Goal: Feedback & Contribution: Leave review/rating

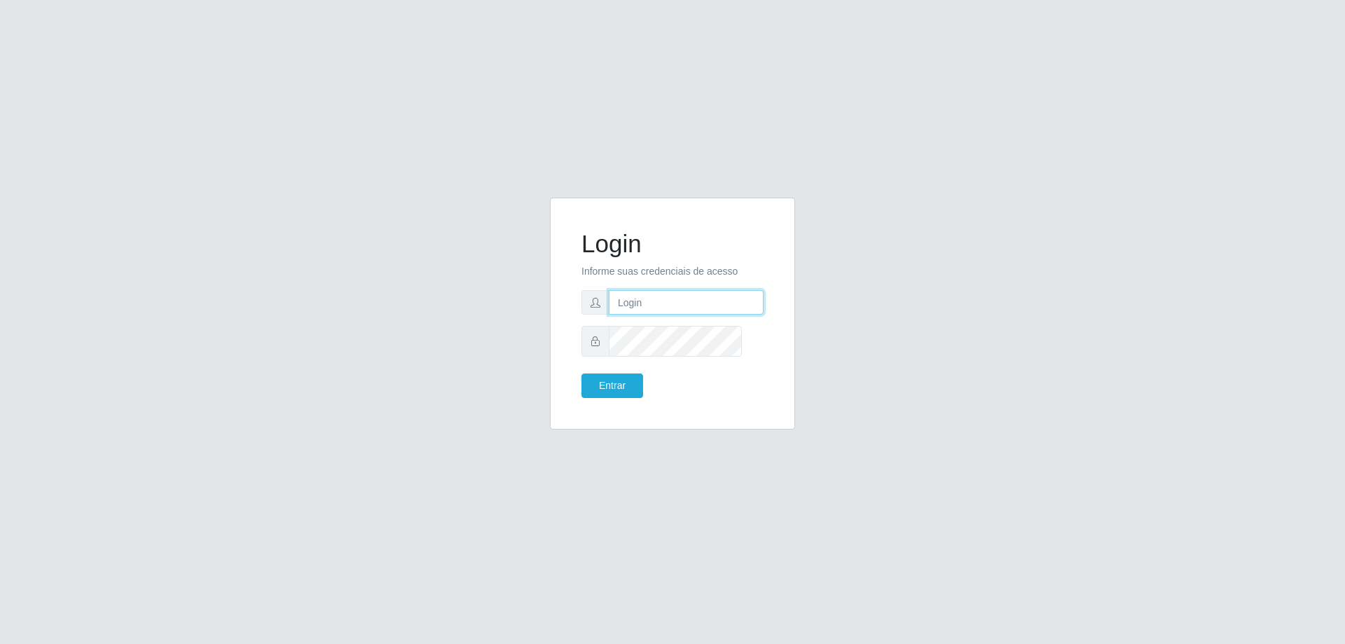
click at [657, 307] on input "text" at bounding box center [686, 302] width 155 height 25
type input "[PERSON_NAME][EMAIL_ADDRESS][PERSON_NAME][DOMAIN_NAME]"
click at [581, 373] on button "Entrar" at bounding box center [612, 385] width 62 height 25
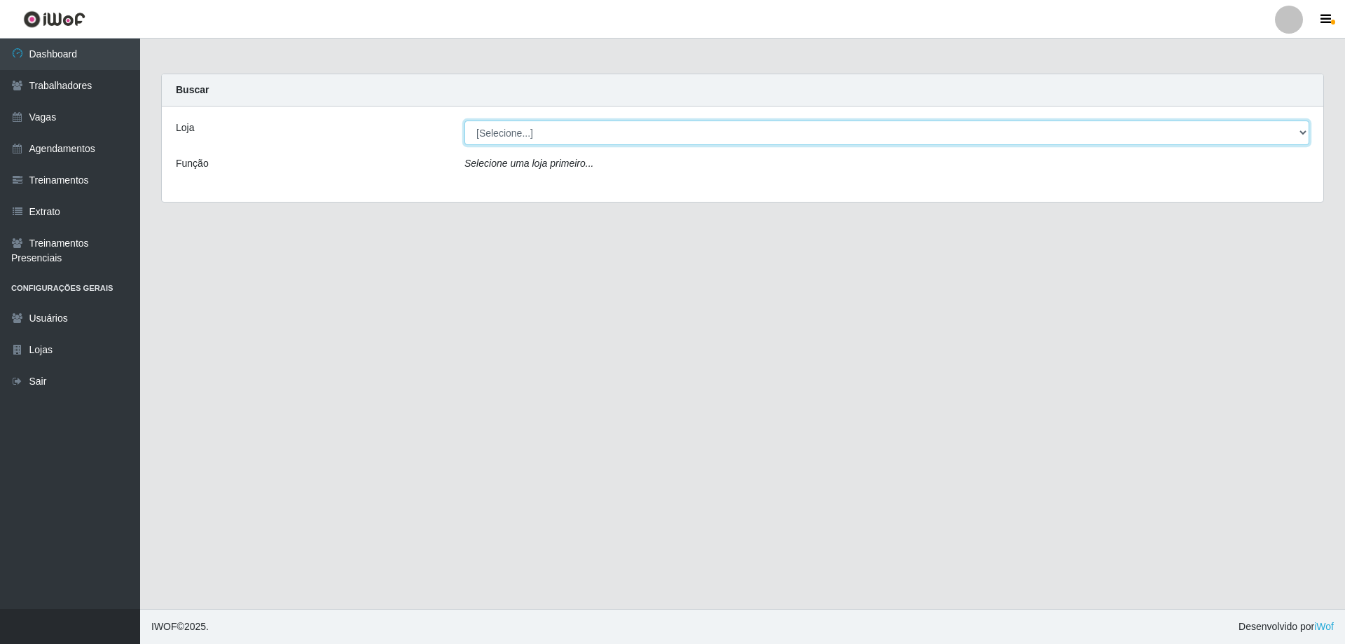
click at [498, 145] on select "[Selecione...] [GEOGRAPHIC_DATA][PERSON_NAME][GEOGRAPHIC_DATA][PERSON_NAME]" at bounding box center [886, 132] width 845 height 25
select select "524"
click at [466, 132] on select "[Selecione...] [GEOGRAPHIC_DATA][PERSON_NAME][GEOGRAPHIC_DATA][PERSON_NAME]" at bounding box center [886, 132] width 845 height 25
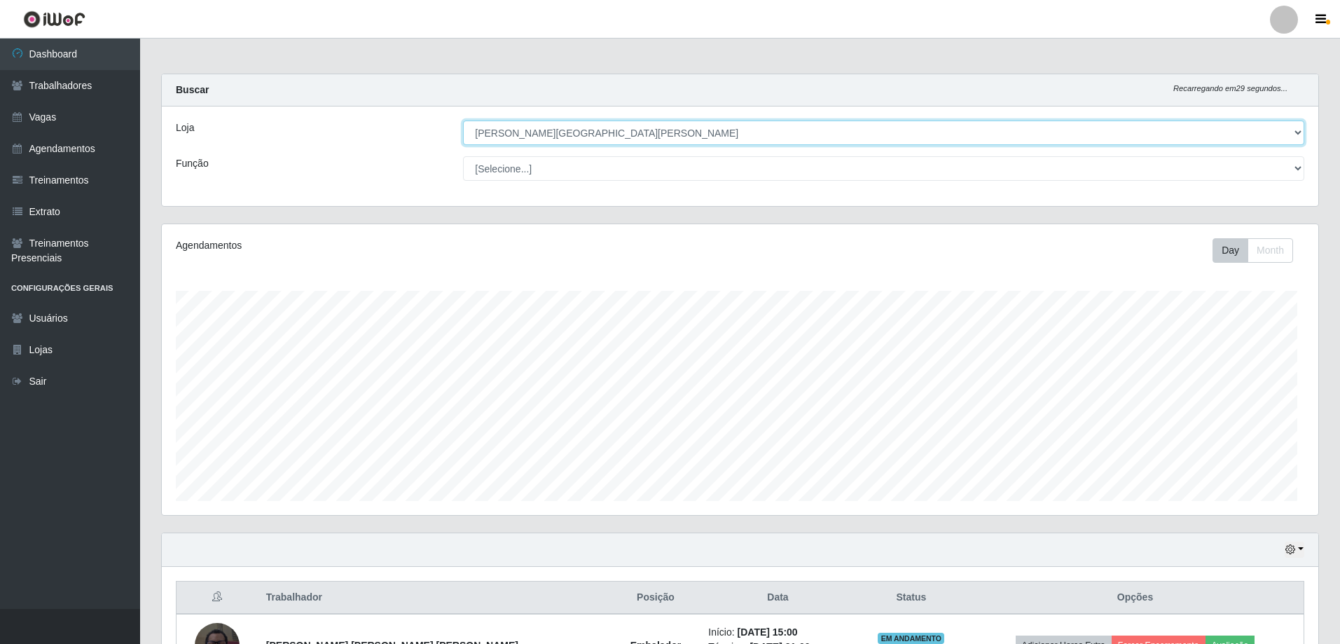
scroll to position [190, 0]
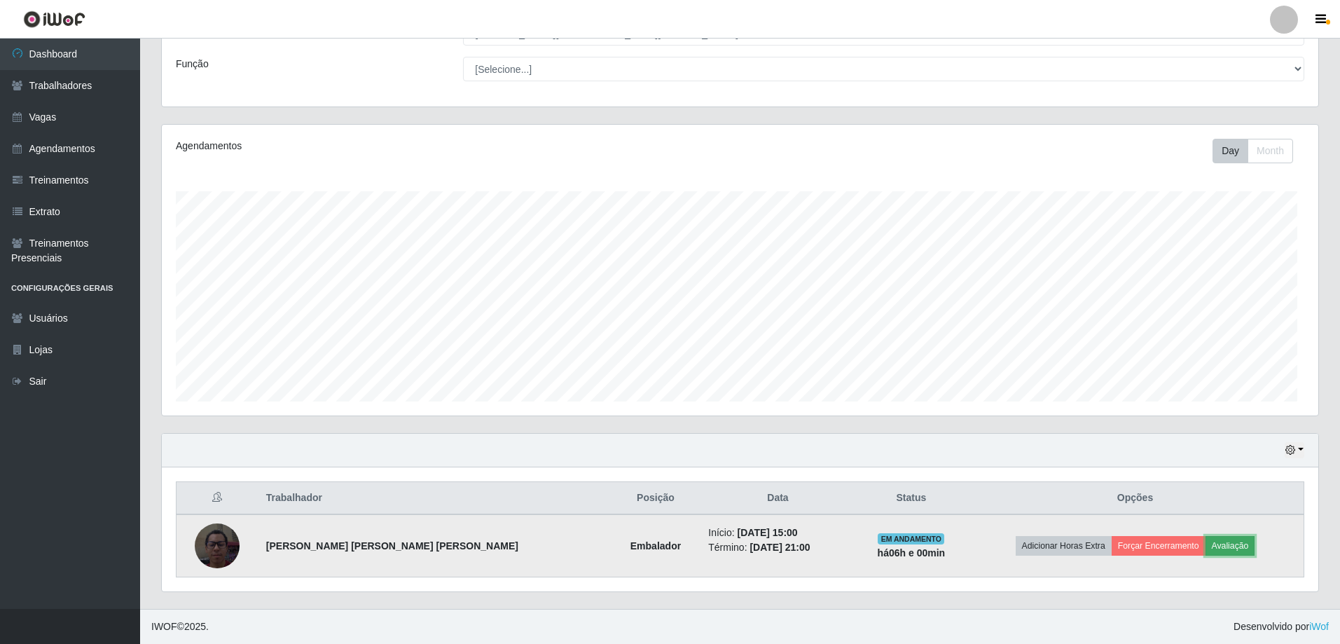
click at [1224, 536] on button "Avaliação" at bounding box center [1230, 546] width 50 height 20
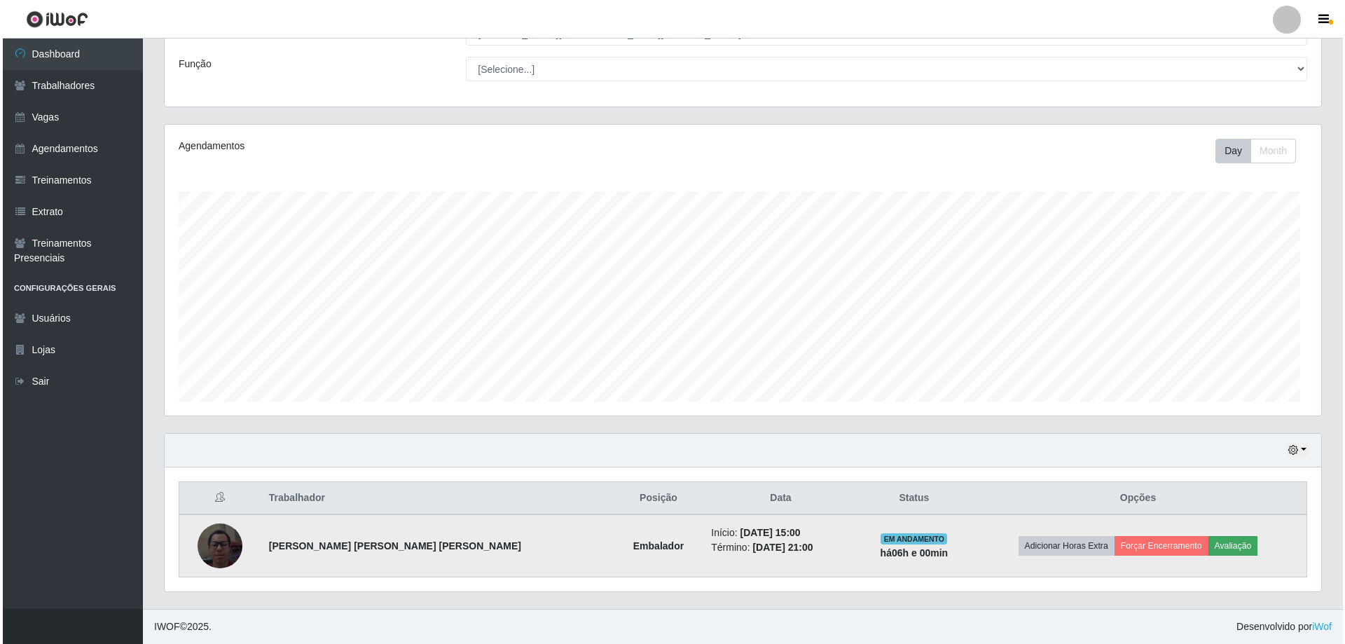
scroll to position [304, 1151]
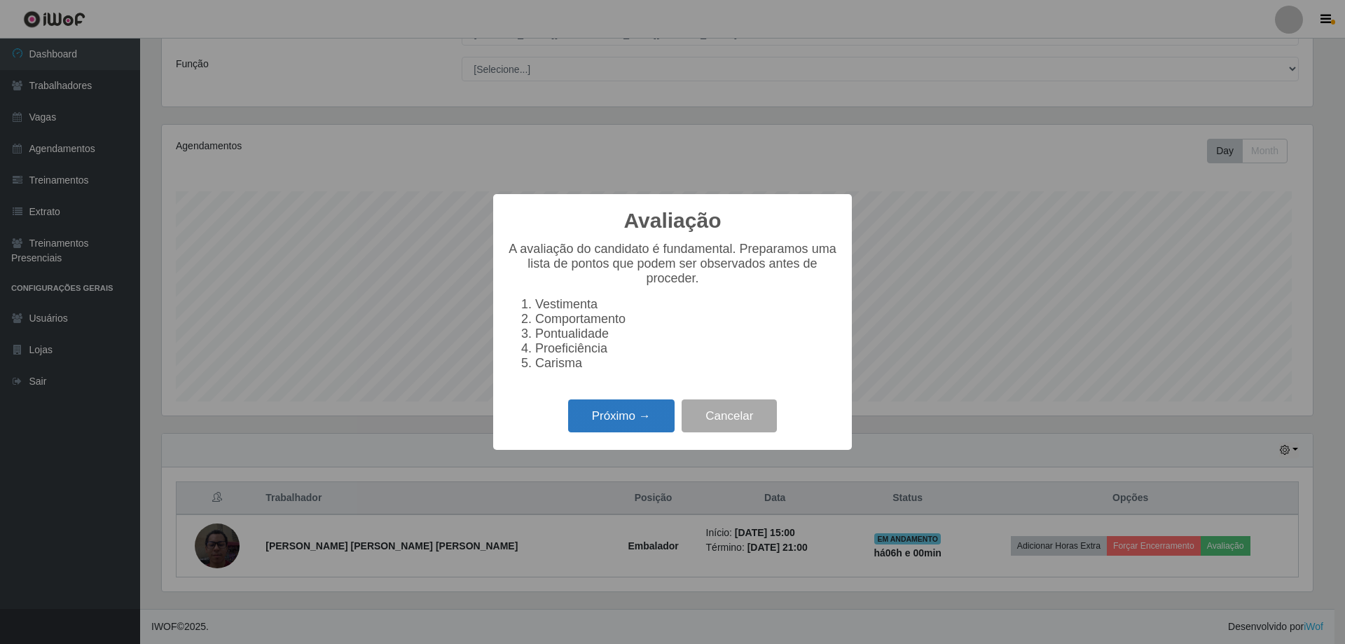
click at [632, 432] on button "Próximo →" at bounding box center [621, 415] width 106 height 33
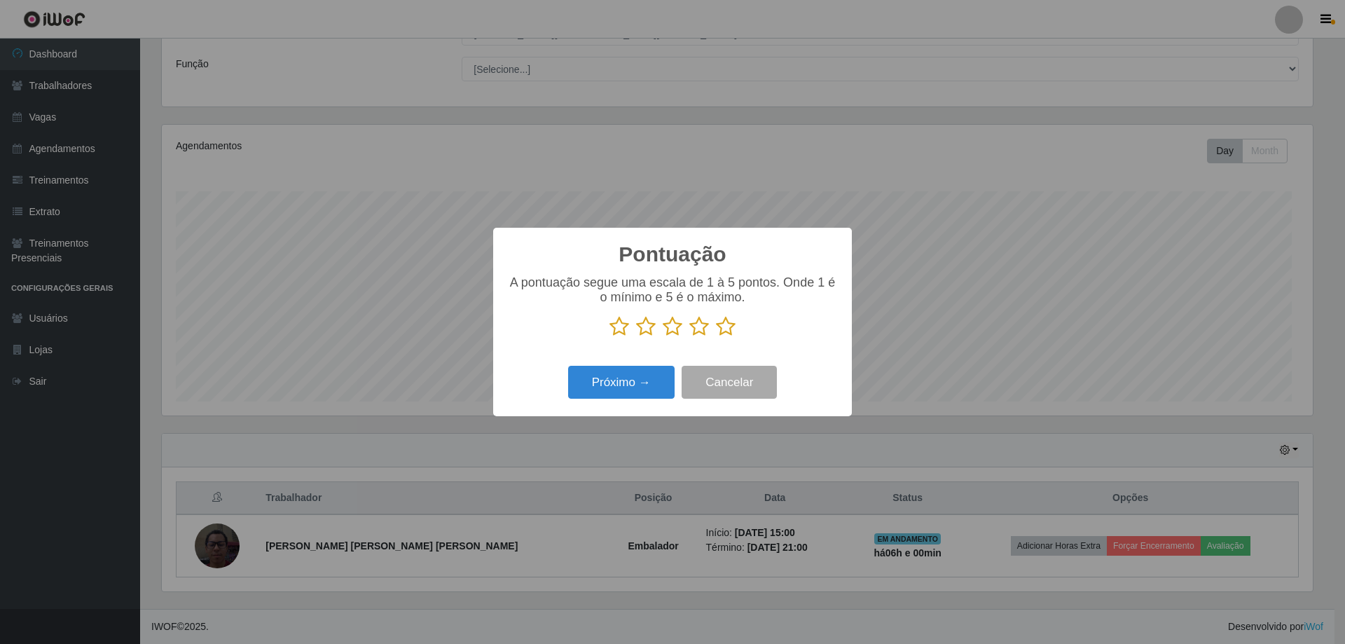
scroll to position [700094, 699247]
click at [722, 334] on icon at bounding box center [726, 326] width 20 height 21
click at [716, 337] on input "radio" at bounding box center [716, 337] width 0 height 0
click at [644, 392] on button "Próximo →" at bounding box center [621, 382] width 106 height 33
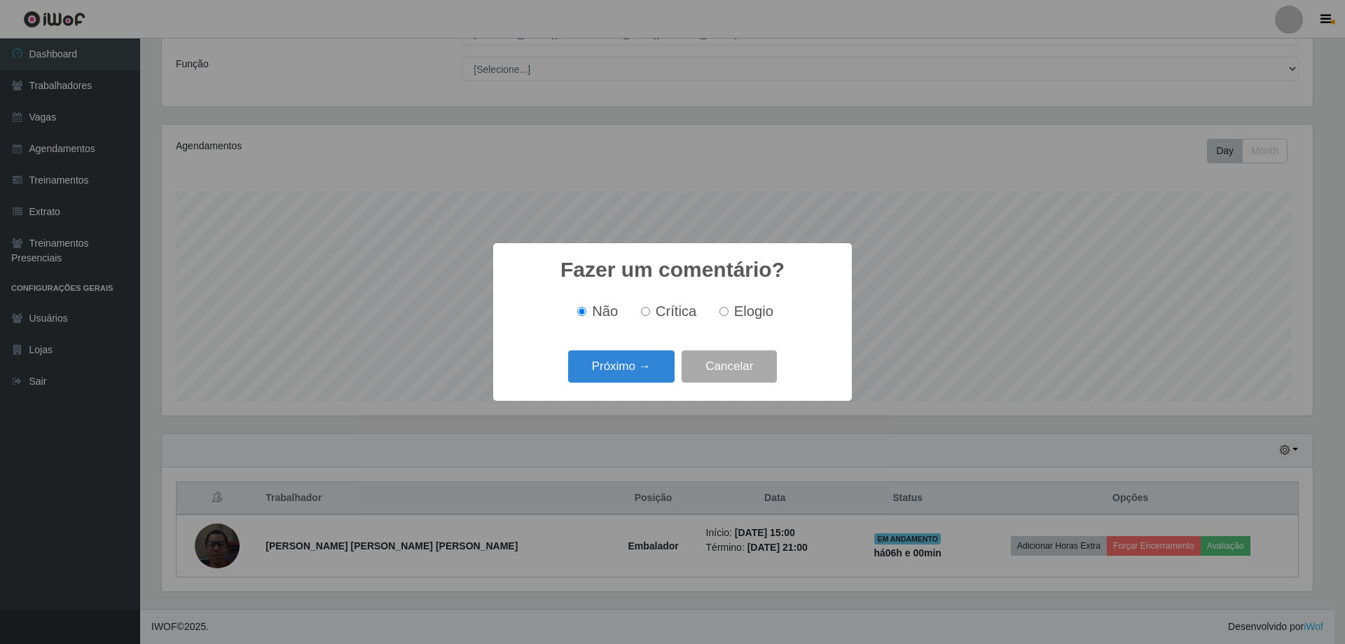
click at [748, 311] on span "Elogio" at bounding box center [753, 310] width 39 height 15
click at [728, 311] on input "Elogio" at bounding box center [723, 311] width 9 height 9
radio input "true"
click at [646, 376] on button "Próximo →" at bounding box center [621, 366] width 106 height 33
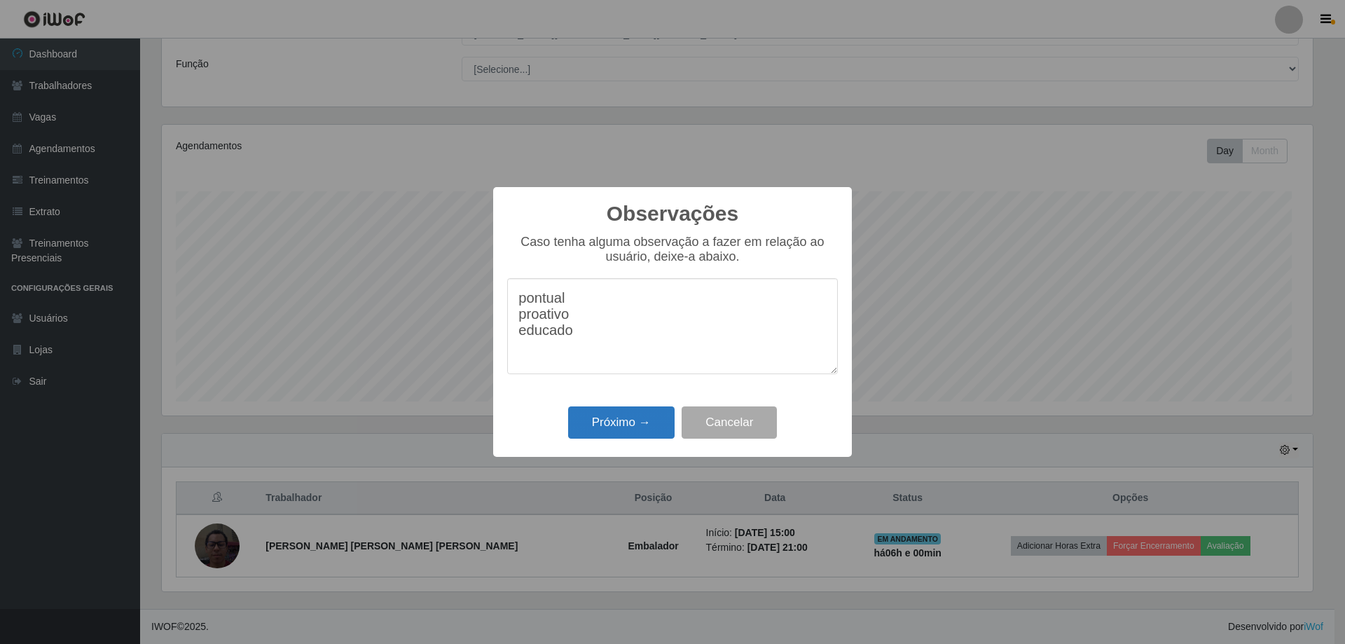
type textarea "pontual proativo educado"
click at [623, 436] on button "Próximo →" at bounding box center [621, 422] width 106 height 33
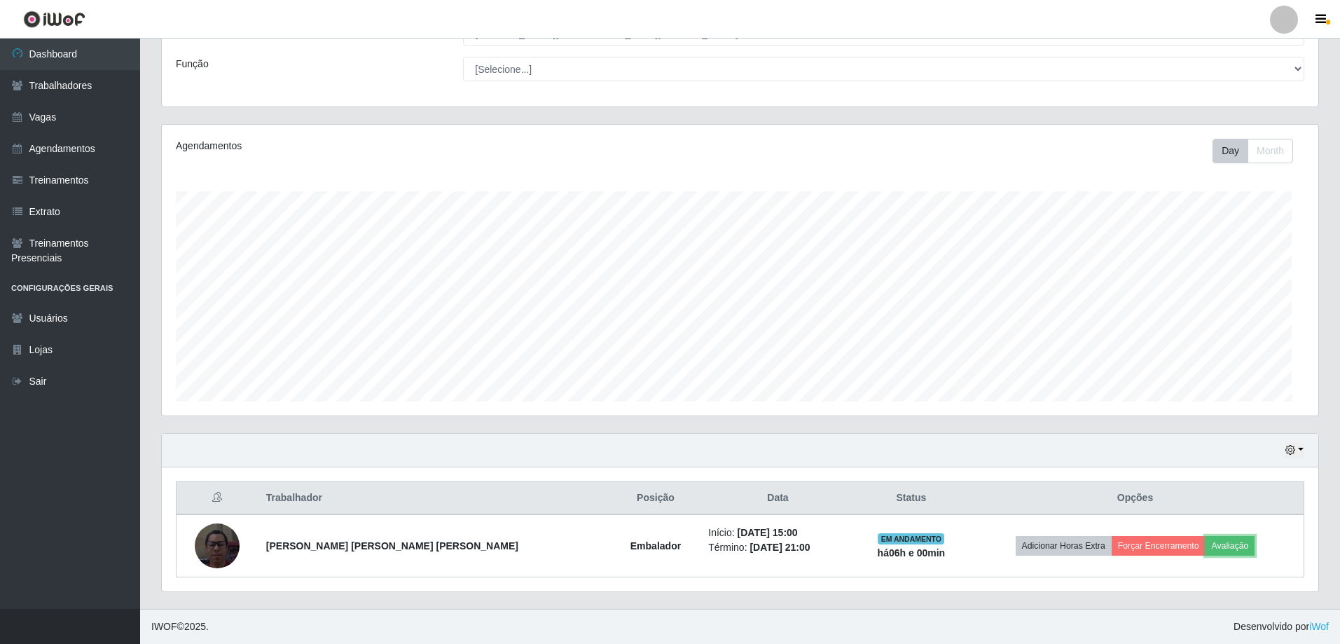
scroll to position [304, 1156]
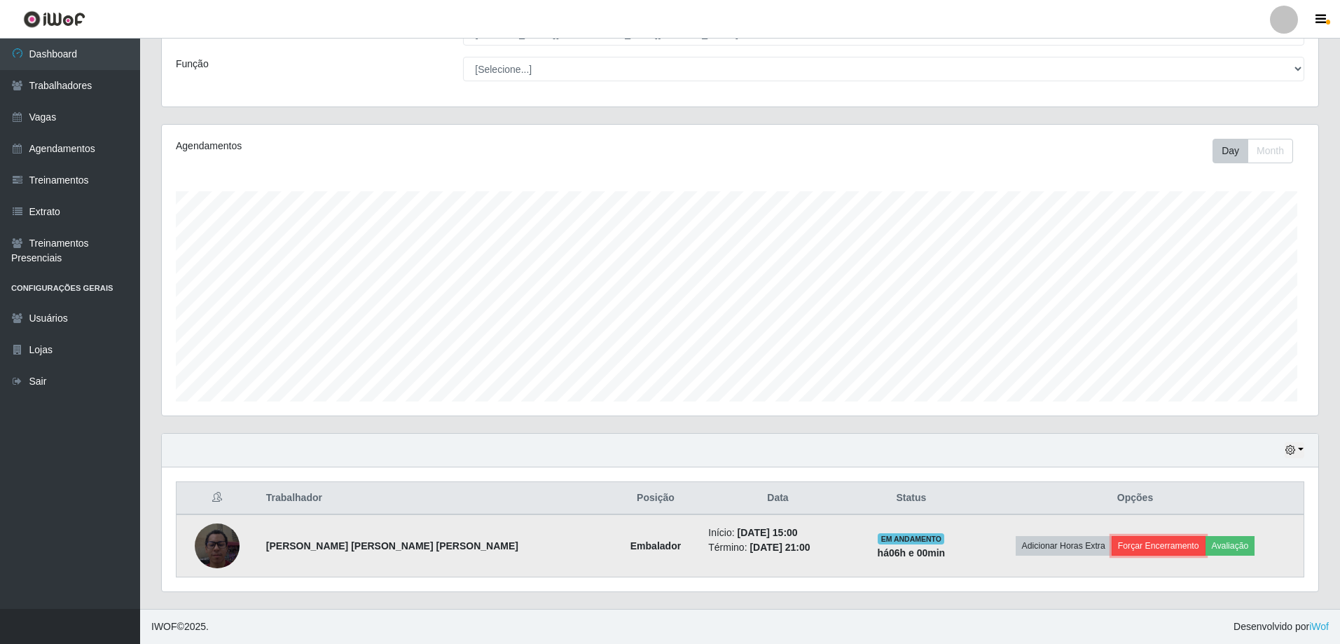
click at [1152, 536] on button "Forçar Encerramento" at bounding box center [1159, 546] width 94 height 20
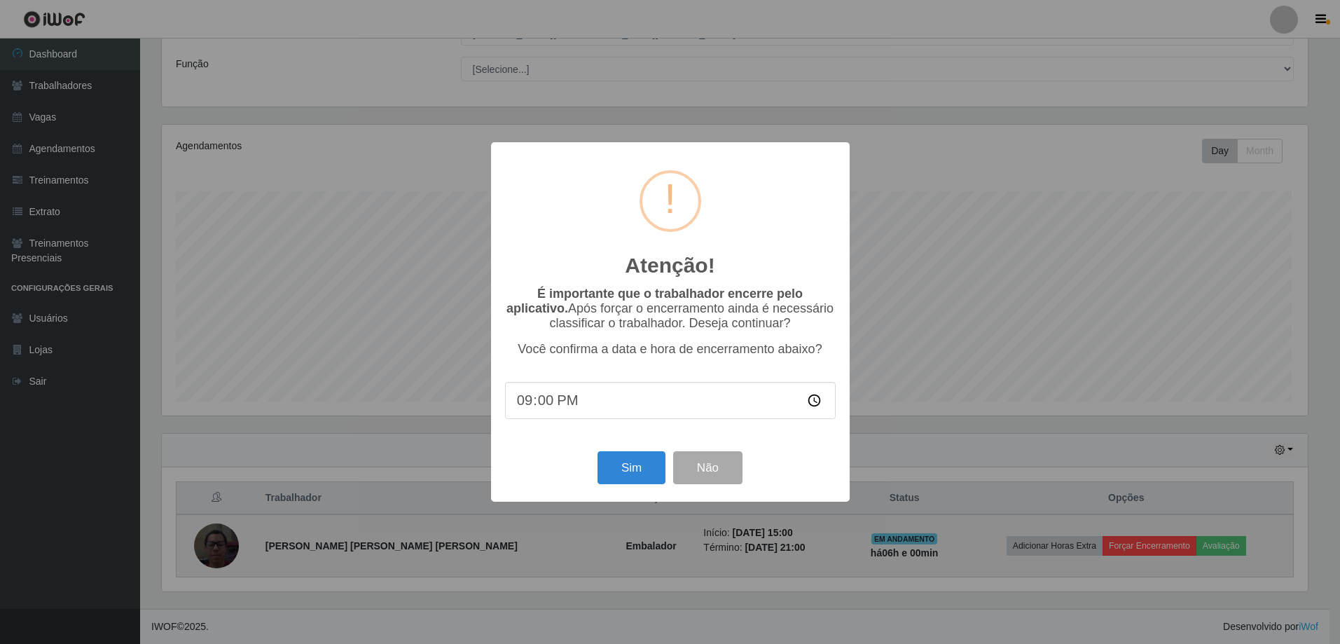
scroll to position [304, 1151]
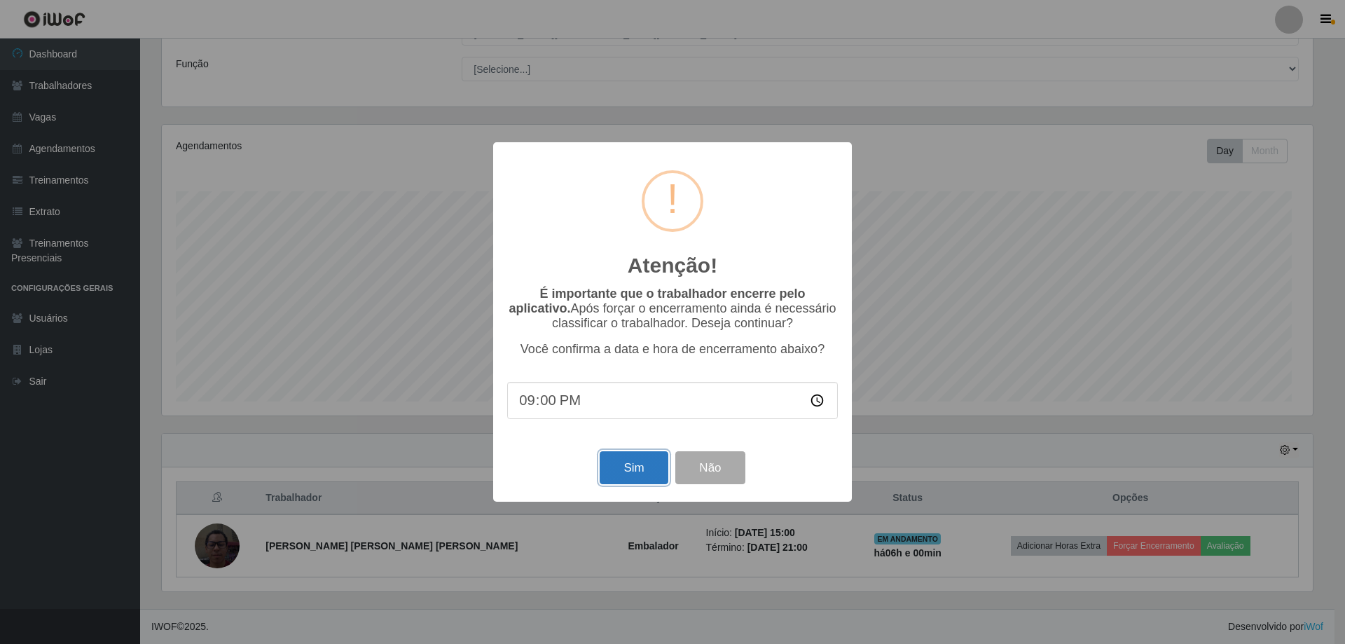
click at [643, 484] on button "Sim" at bounding box center [634, 467] width 68 height 33
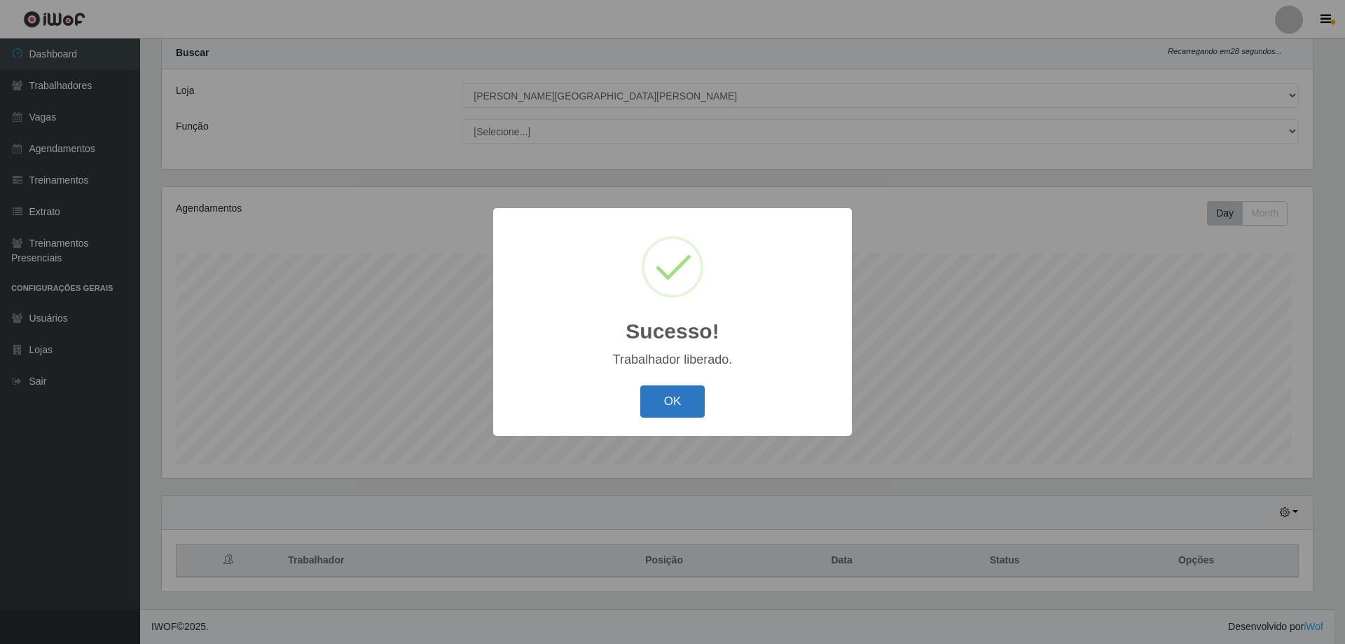
click at [674, 418] on button "OK" at bounding box center [672, 401] width 65 height 33
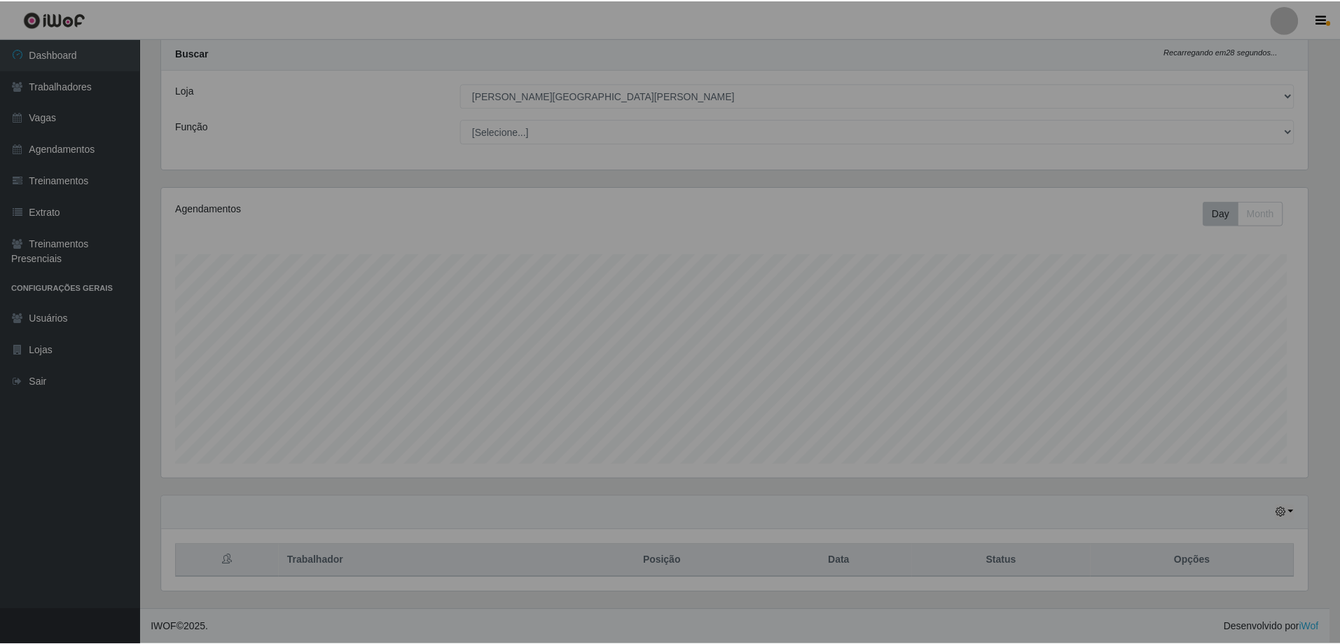
scroll to position [304, 1156]
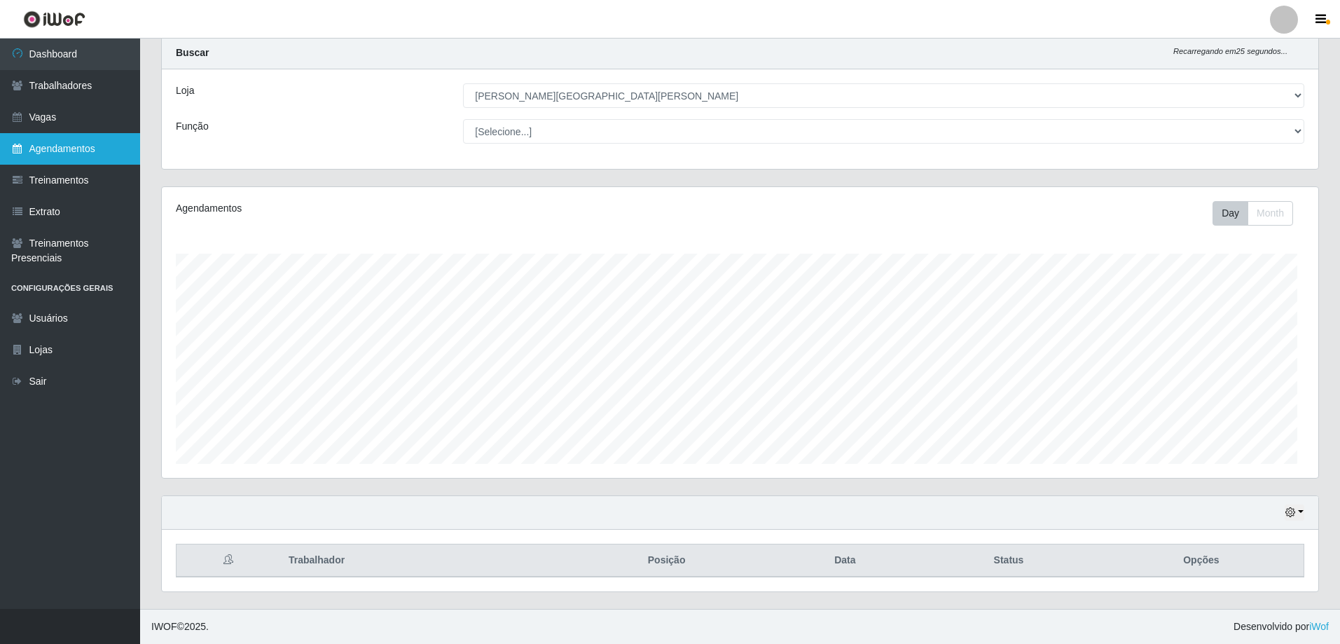
click at [78, 165] on link "Agendamentos" at bounding box center [70, 149] width 140 height 32
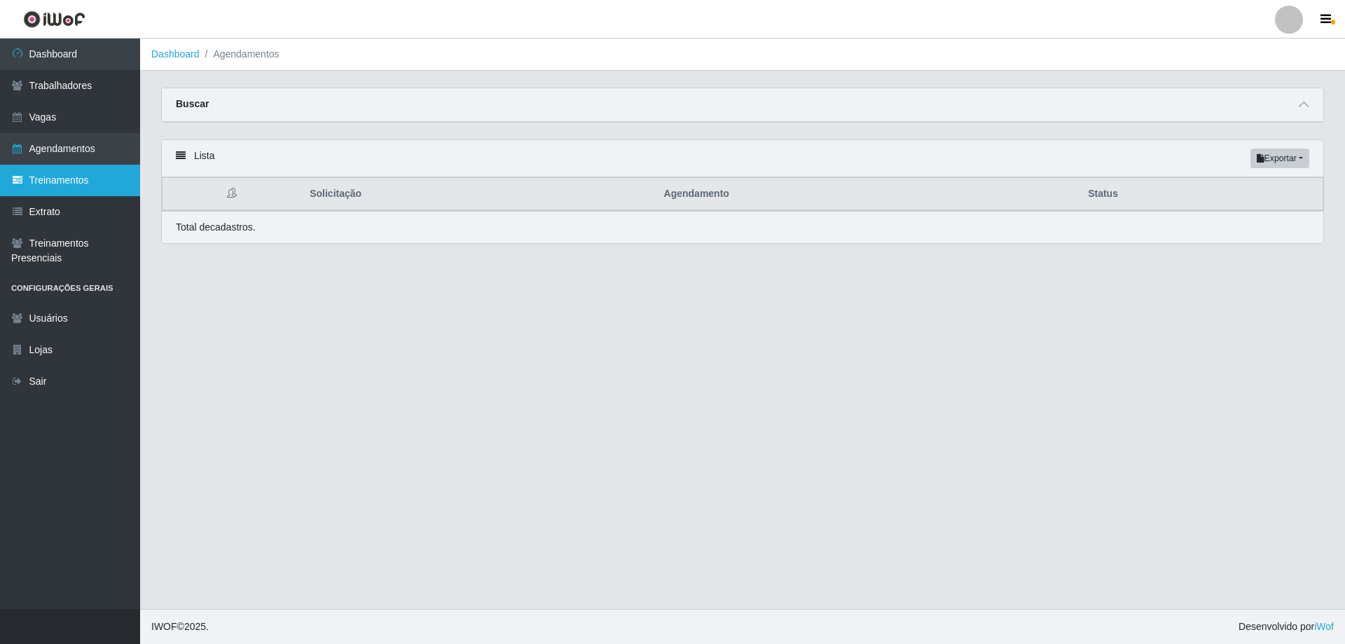
click at [71, 196] on link "Treinamentos" at bounding box center [70, 181] width 140 height 32
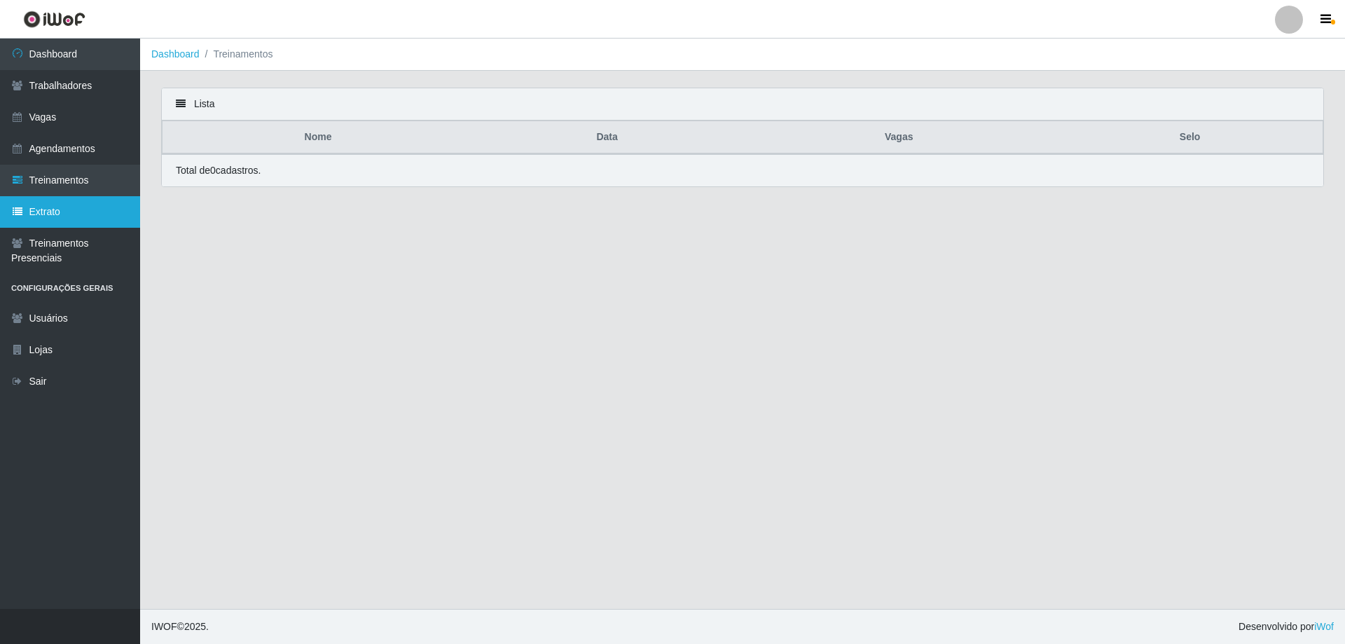
click at [67, 228] on link "Extrato" at bounding box center [70, 212] width 140 height 32
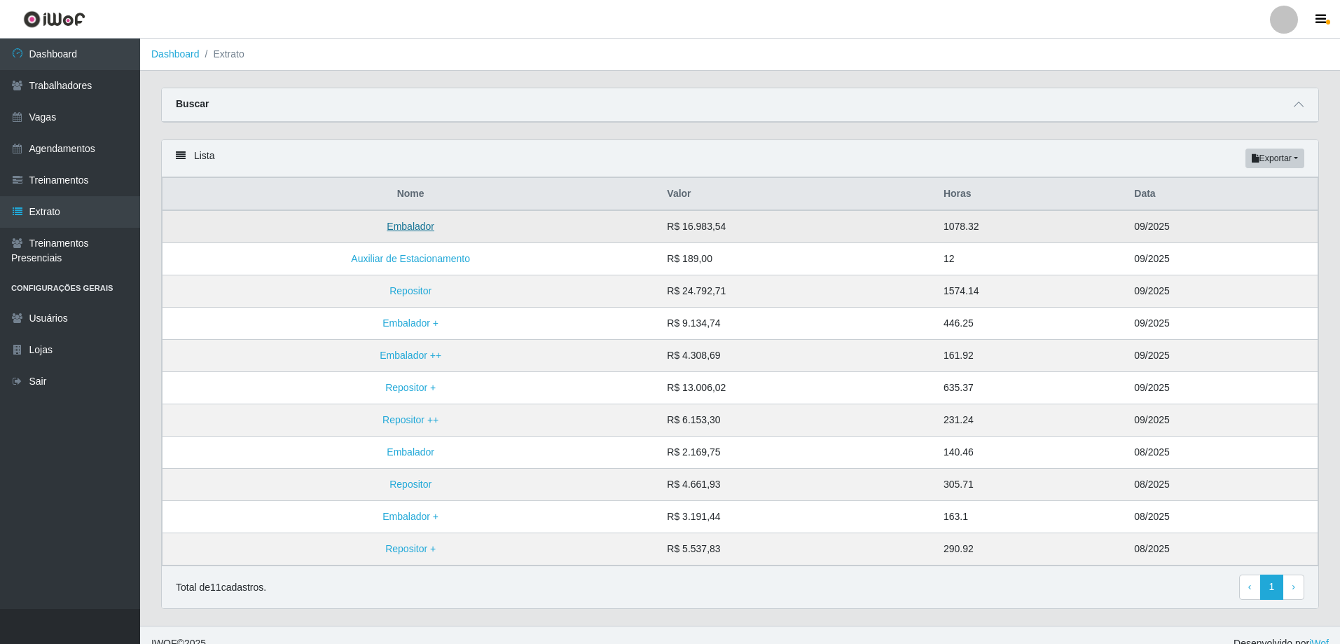
click at [413, 232] on link "Embalador" at bounding box center [411, 226] width 48 height 11
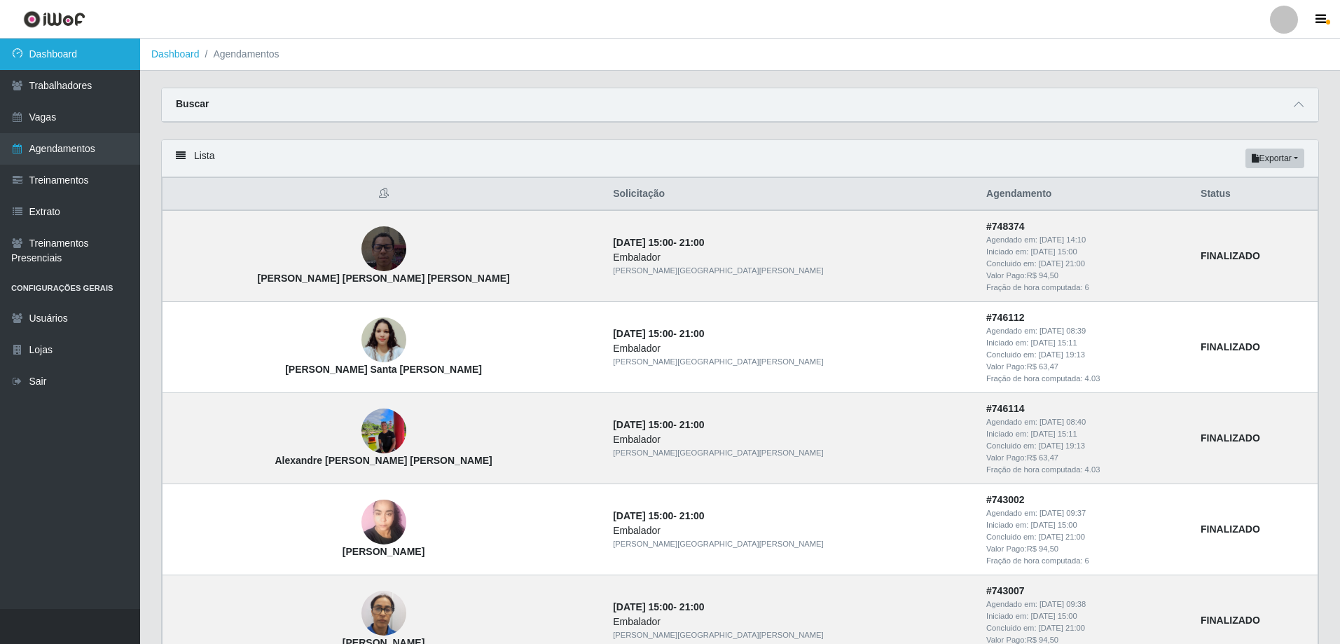
click at [67, 57] on link "Dashboard" at bounding box center [70, 55] width 140 height 32
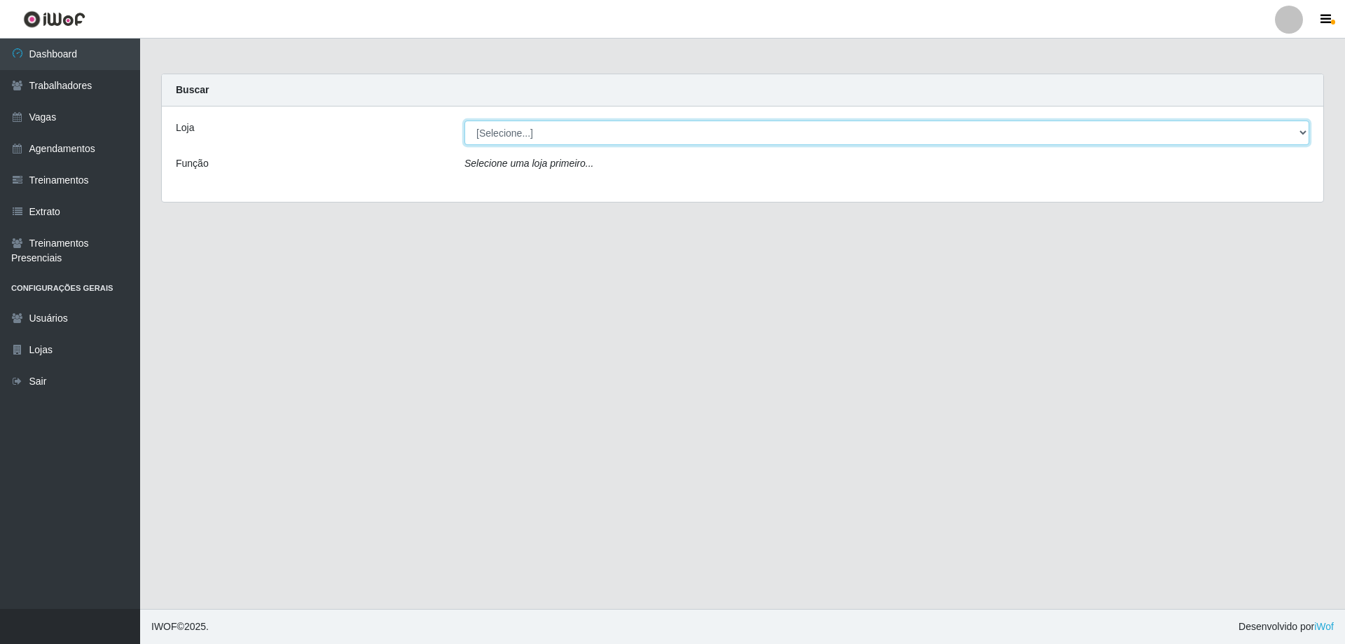
click at [541, 145] on select "[Selecione...] [GEOGRAPHIC_DATA][PERSON_NAME][GEOGRAPHIC_DATA][PERSON_NAME]" at bounding box center [886, 132] width 845 height 25
select select "524"
click at [466, 132] on select "[Selecione...] [GEOGRAPHIC_DATA][PERSON_NAME][GEOGRAPHIC_DATA][PERSON_NAME]" at bounding box center [886, 132] width 845 height 25
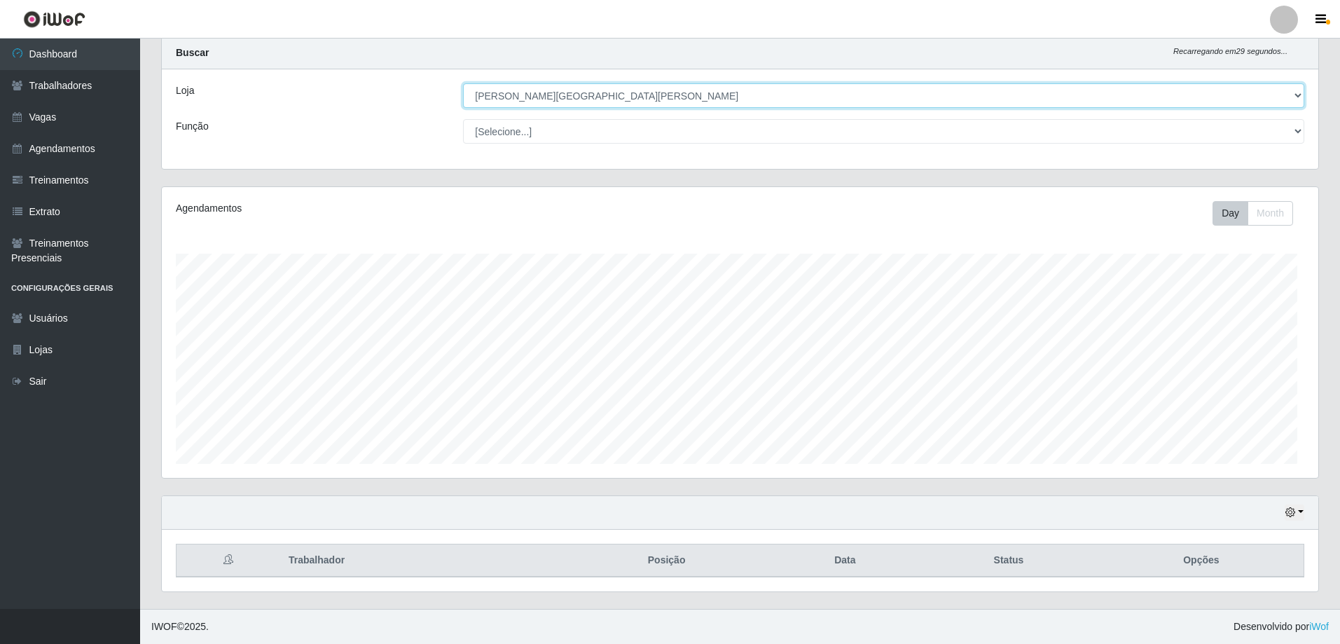
scroll to position [118, 0]
click at [1275, 201] on button "Month" at bounding box center [1270, 213] width 46 height 25
click at [60, 165] on link "Agendamentos" at bounding box center [70, 149] width 140 height 32
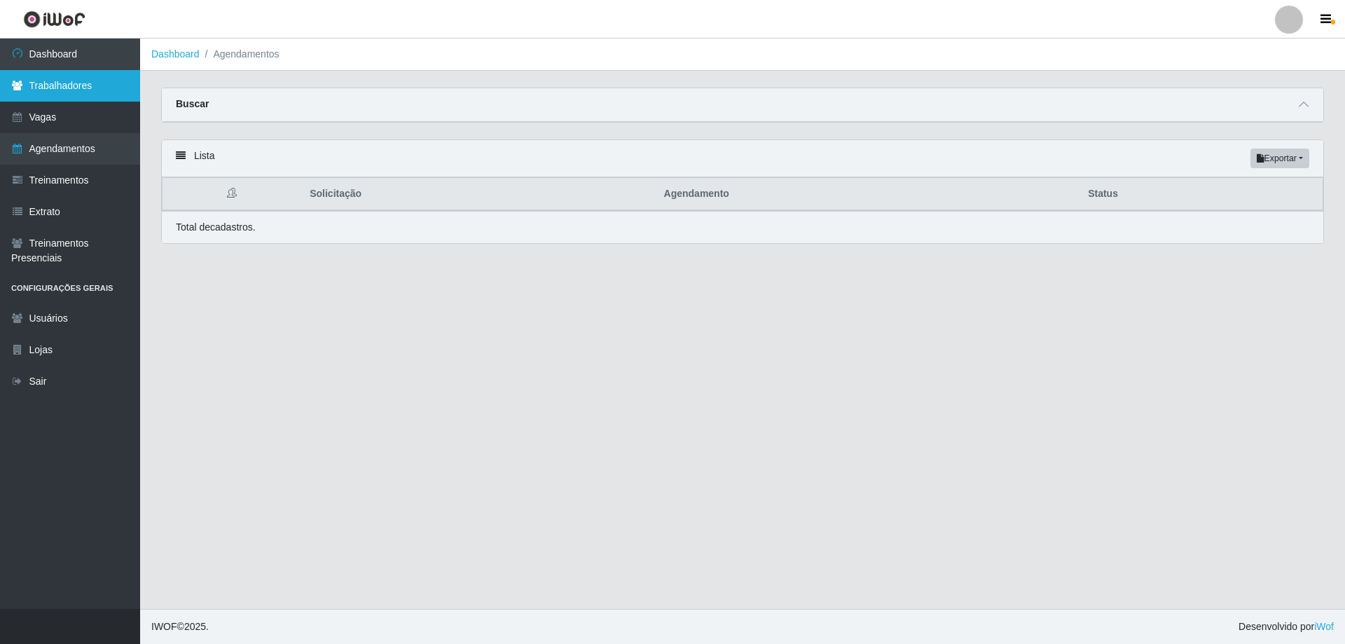
click at [83, 99] on link "Trabalhadores" at bounding box center [70, 86] width 140 height 32
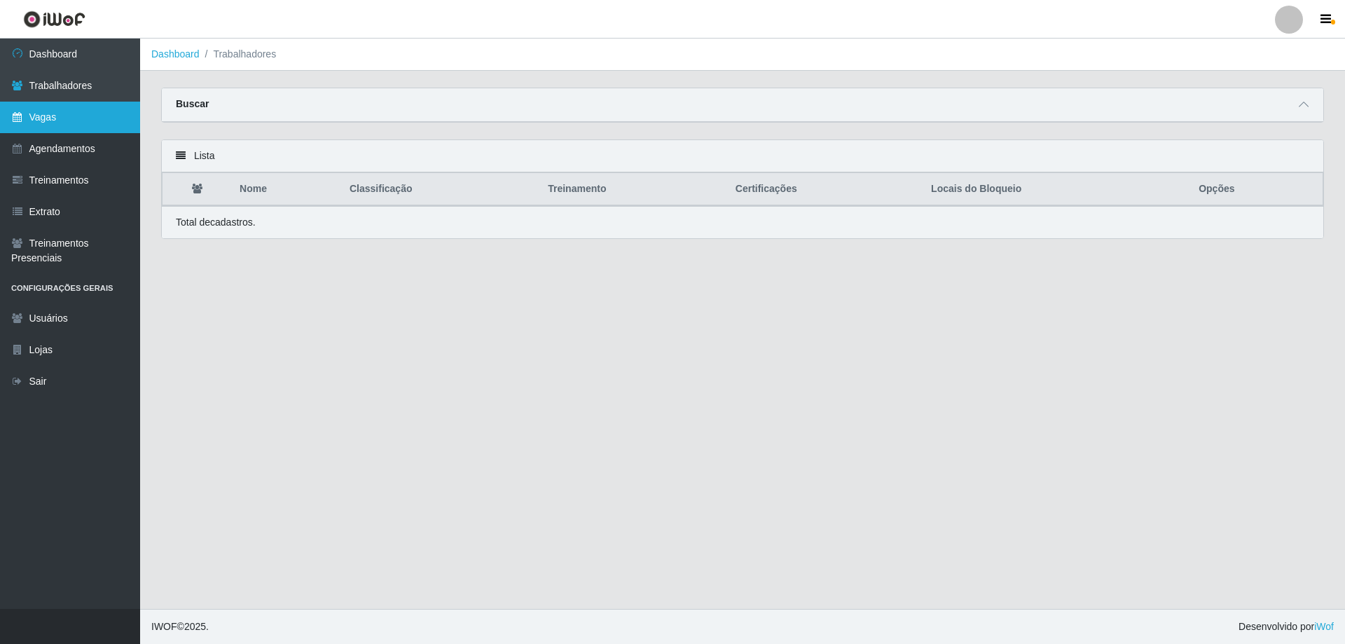
click at [80, 133] on link "Vagas" at bounding box center [70, 118] width 140 height 32
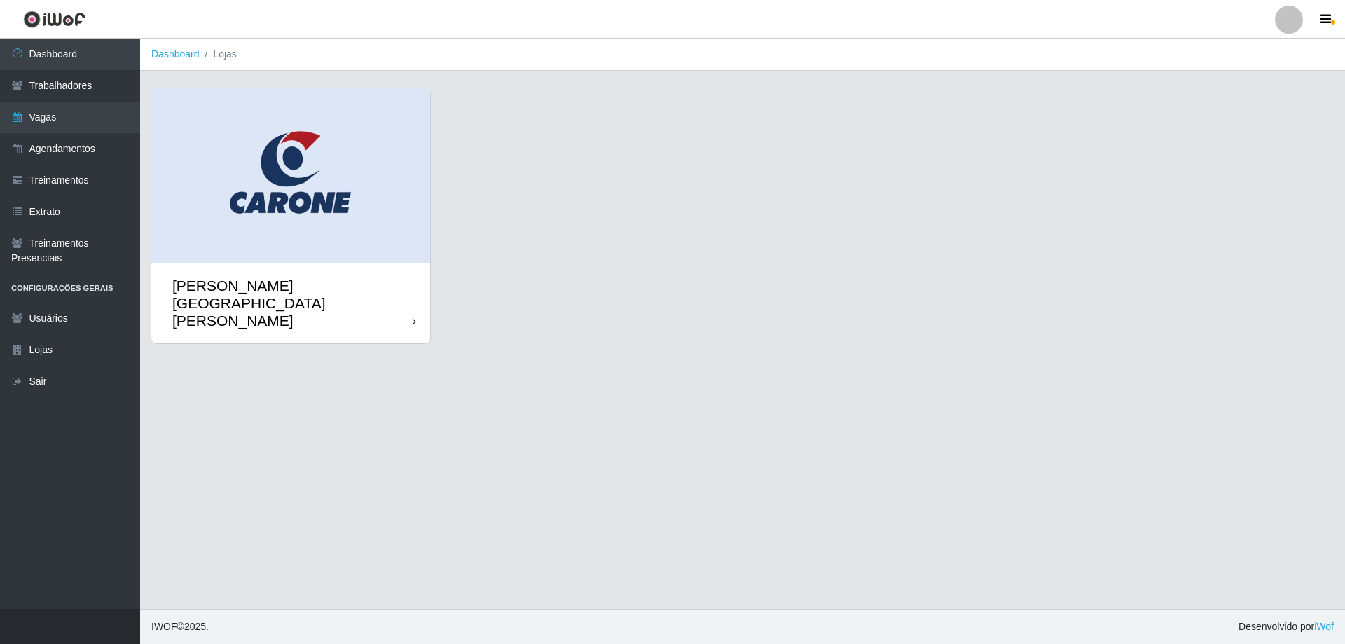
click at [251, 277] on div "[PERSON_NAME][GEOGRAPHIC_DATA][PERSON_NAME]" at bounding box center [292, 303] width 240 height 53
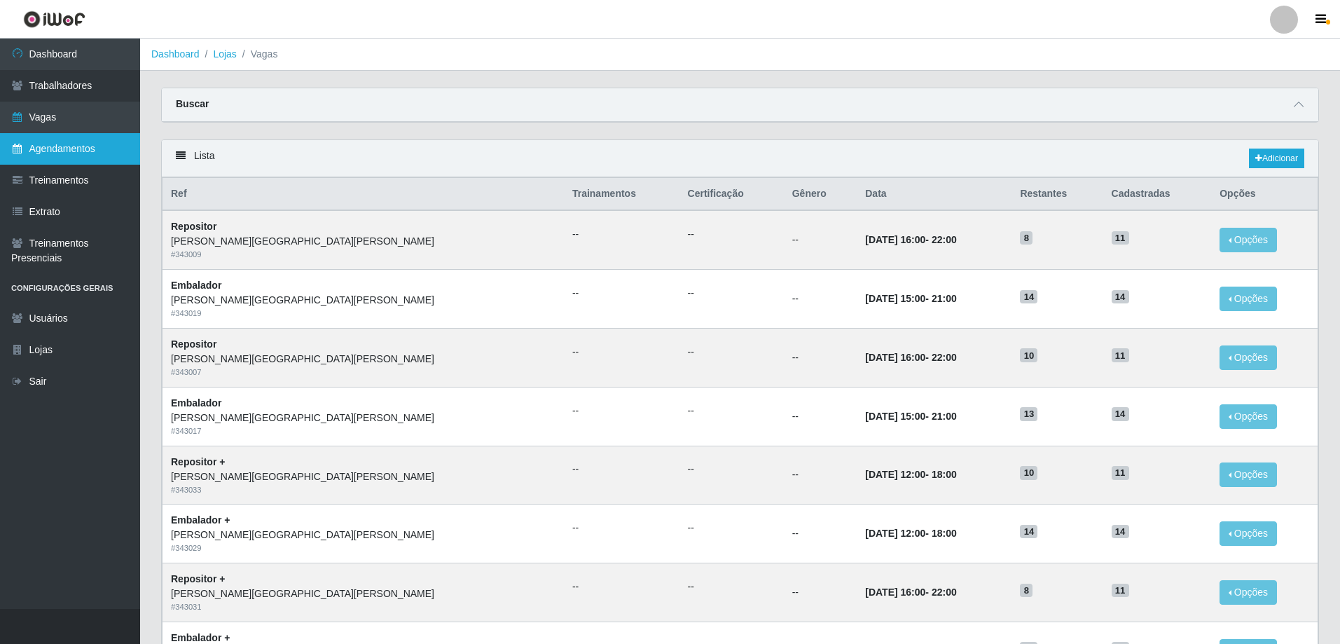
click at [80, 165] on link "Agendamentos" at bounding box center [70, 149] width 140 height 32
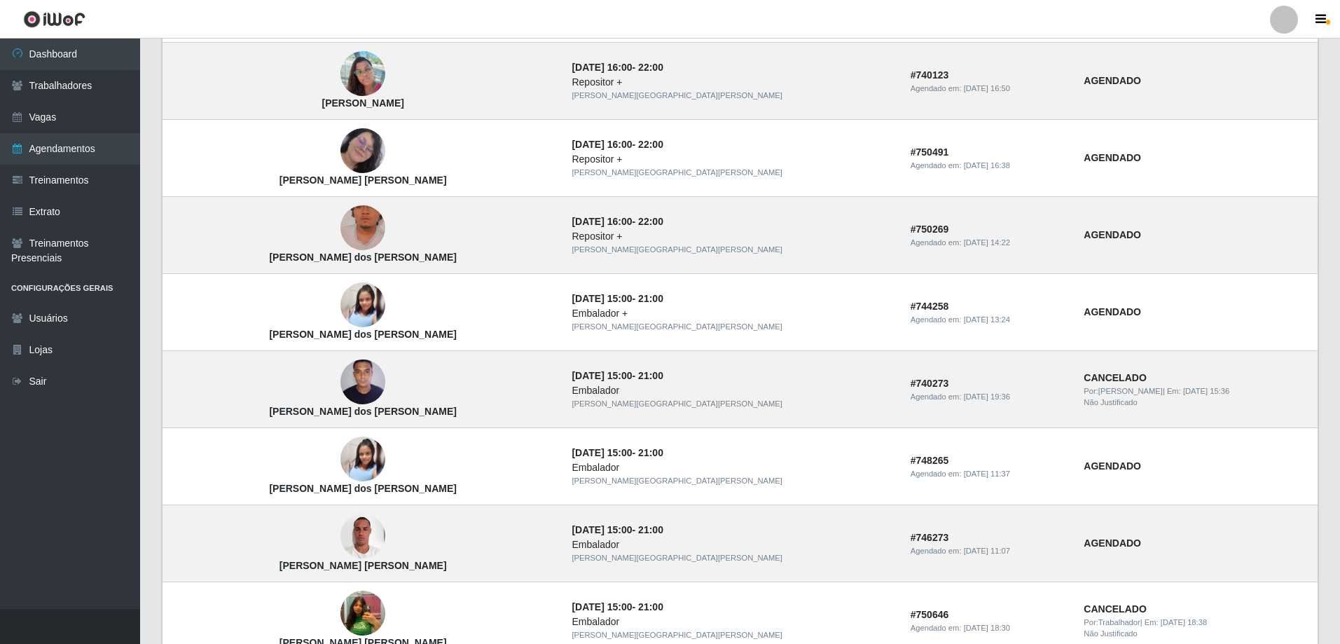
scroll to position [992, 0]
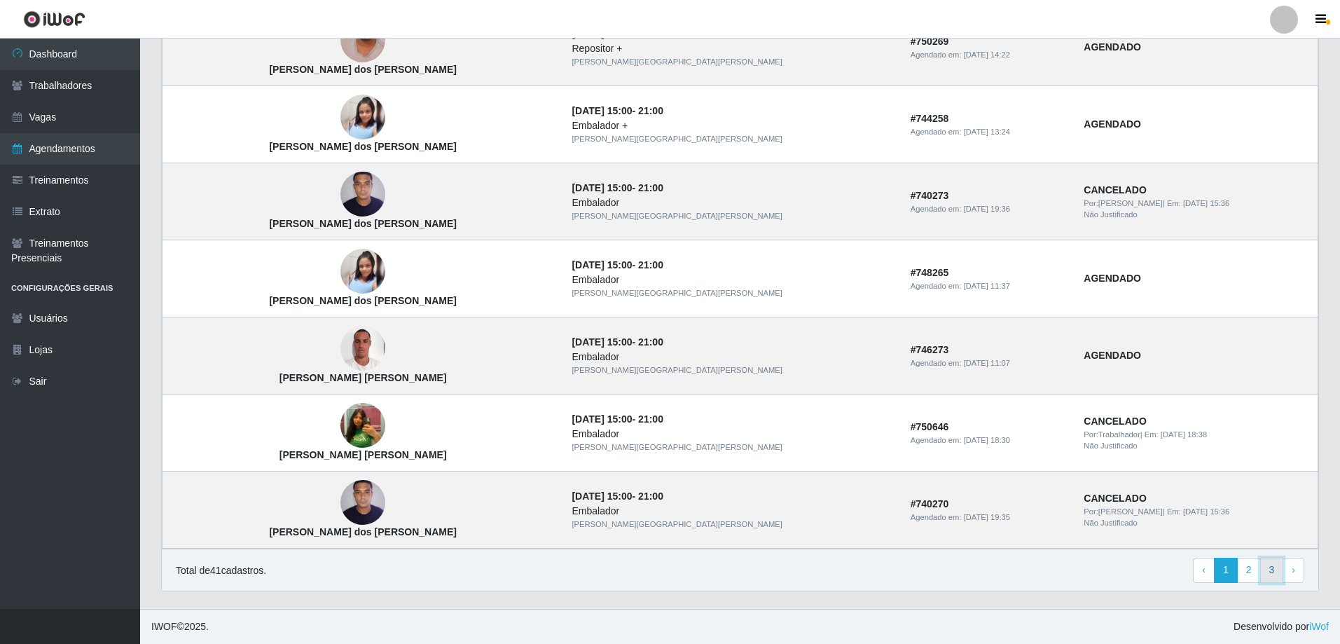
click at [1260, 565] on link "3" at bounding box center [1272, 570] width 24 height 25
